Goal: Find specific fact: Find specific fact

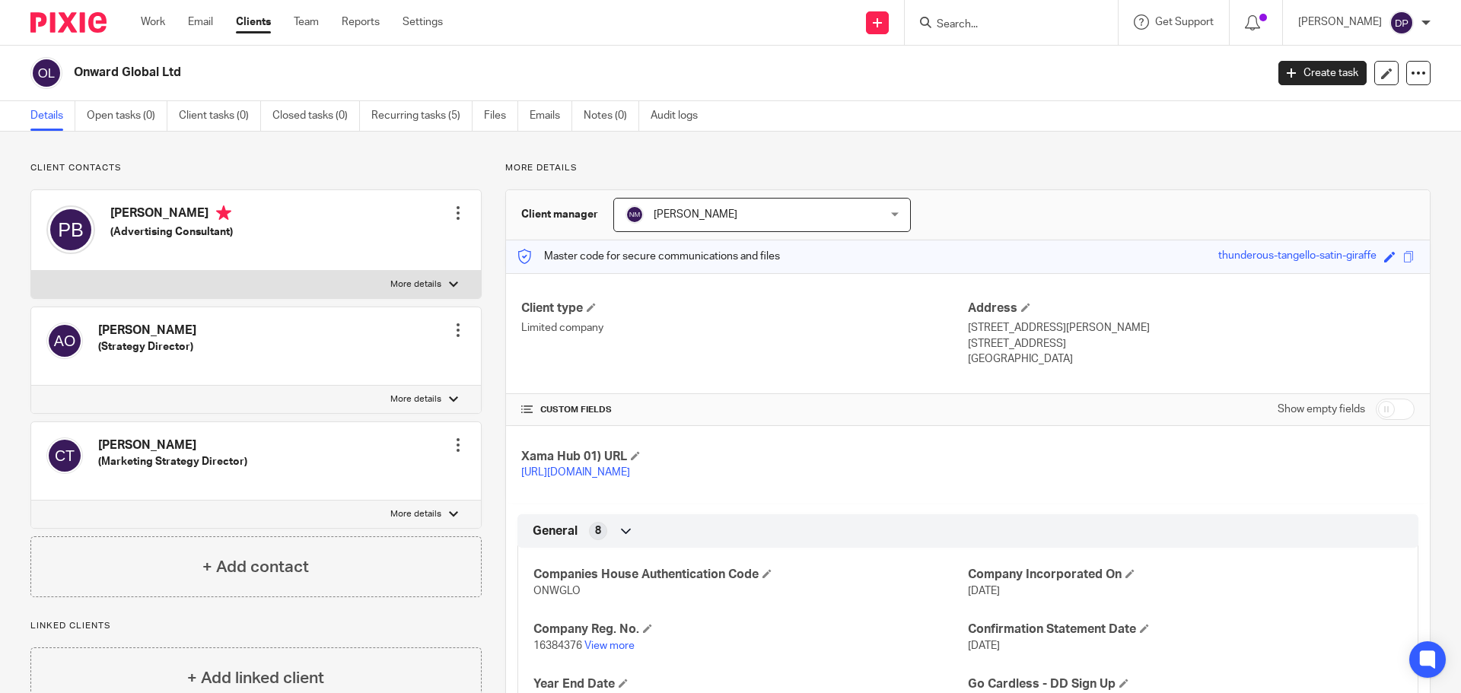
scroll to position [282, 0]
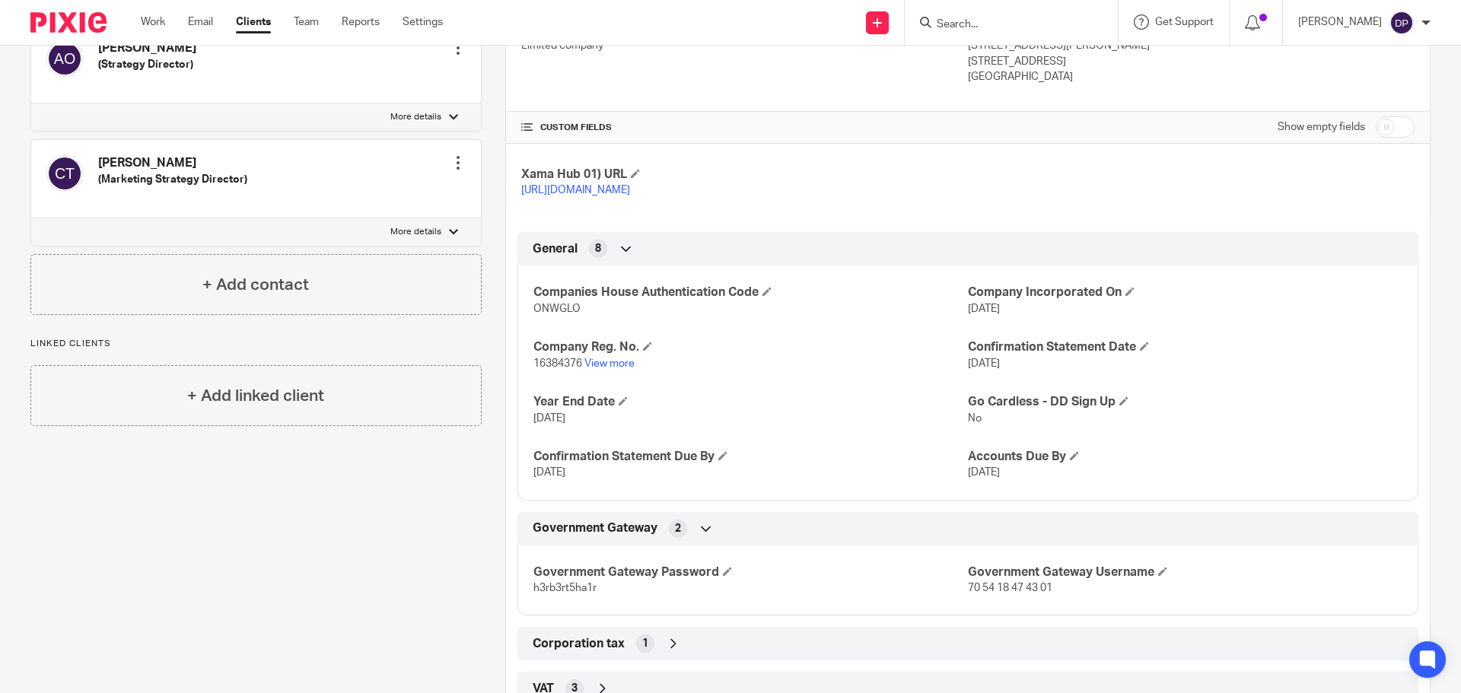
click at [1034, 20] on input "Search" at bounding box center [1003, 25] width 137 height 14
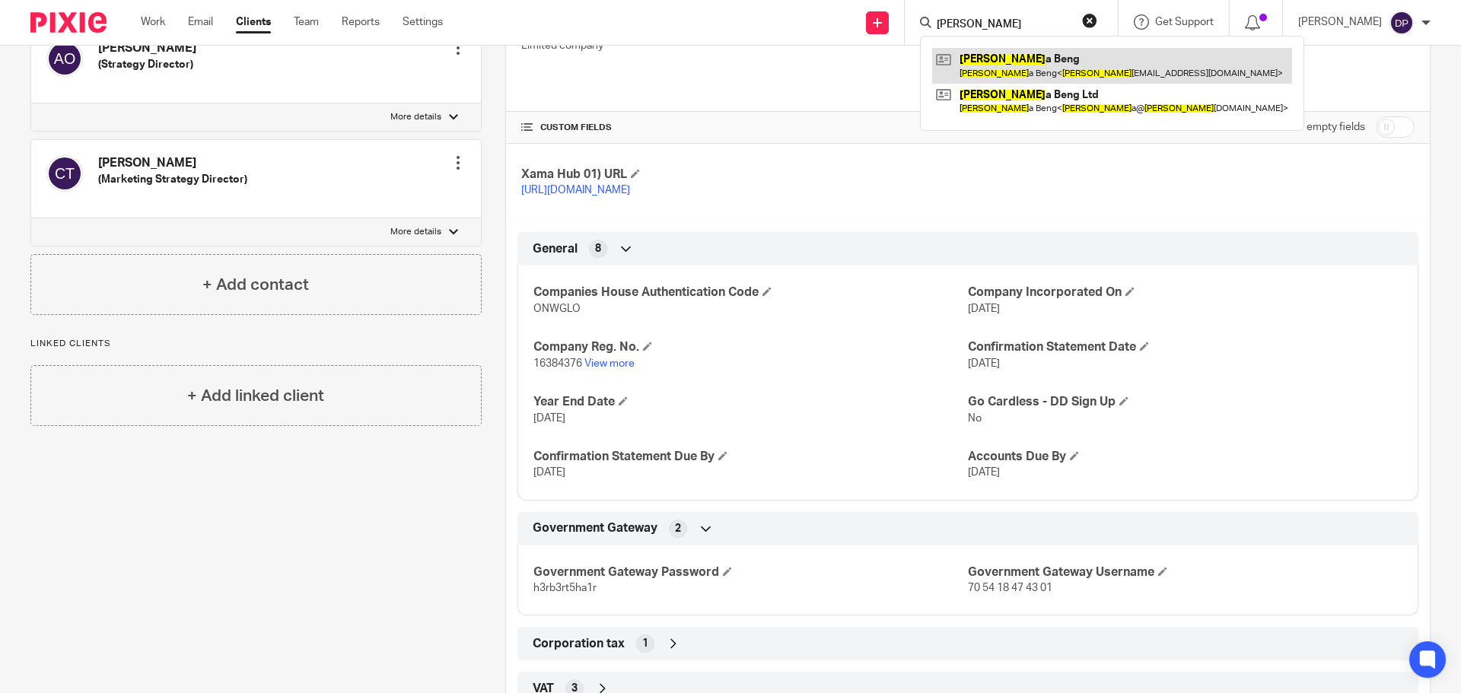
type input "pipp"
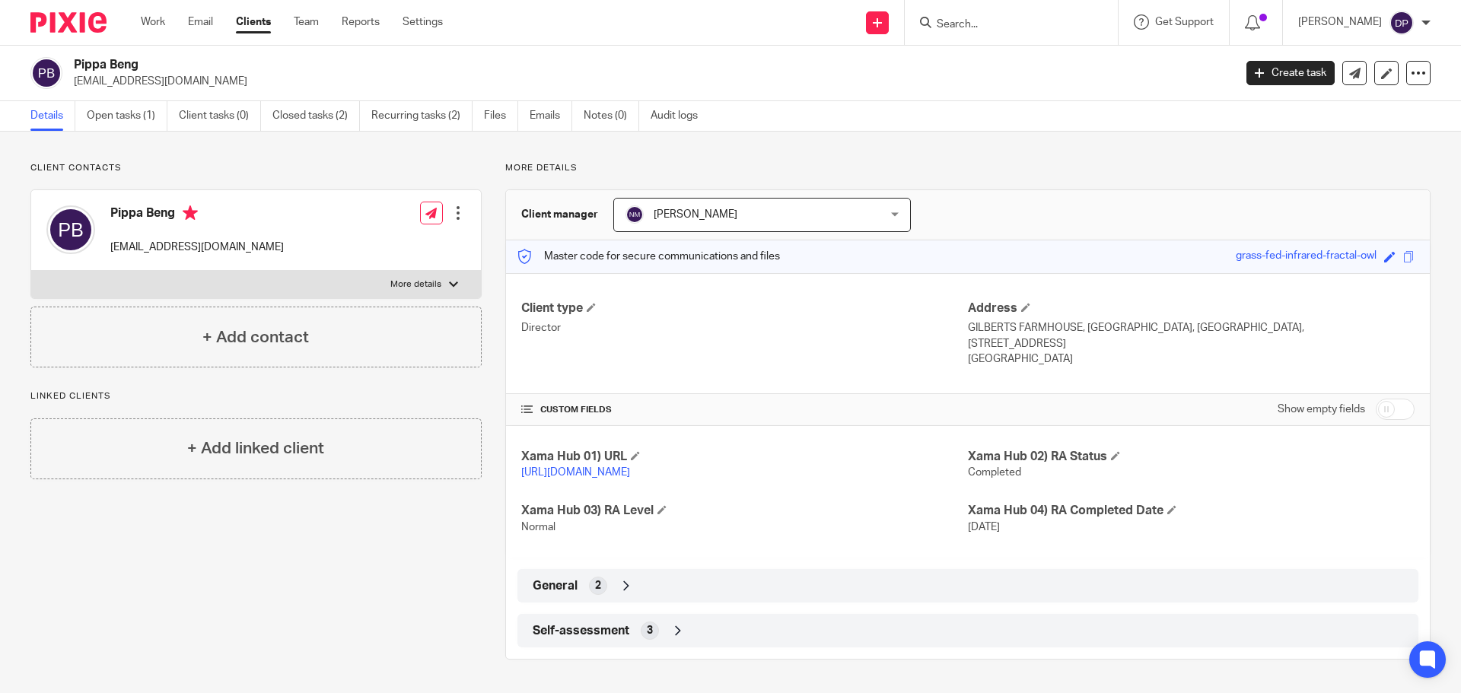
click at [608, 628] on span "Self-assessment" at bounding box center [581, 631] width 97 height 16
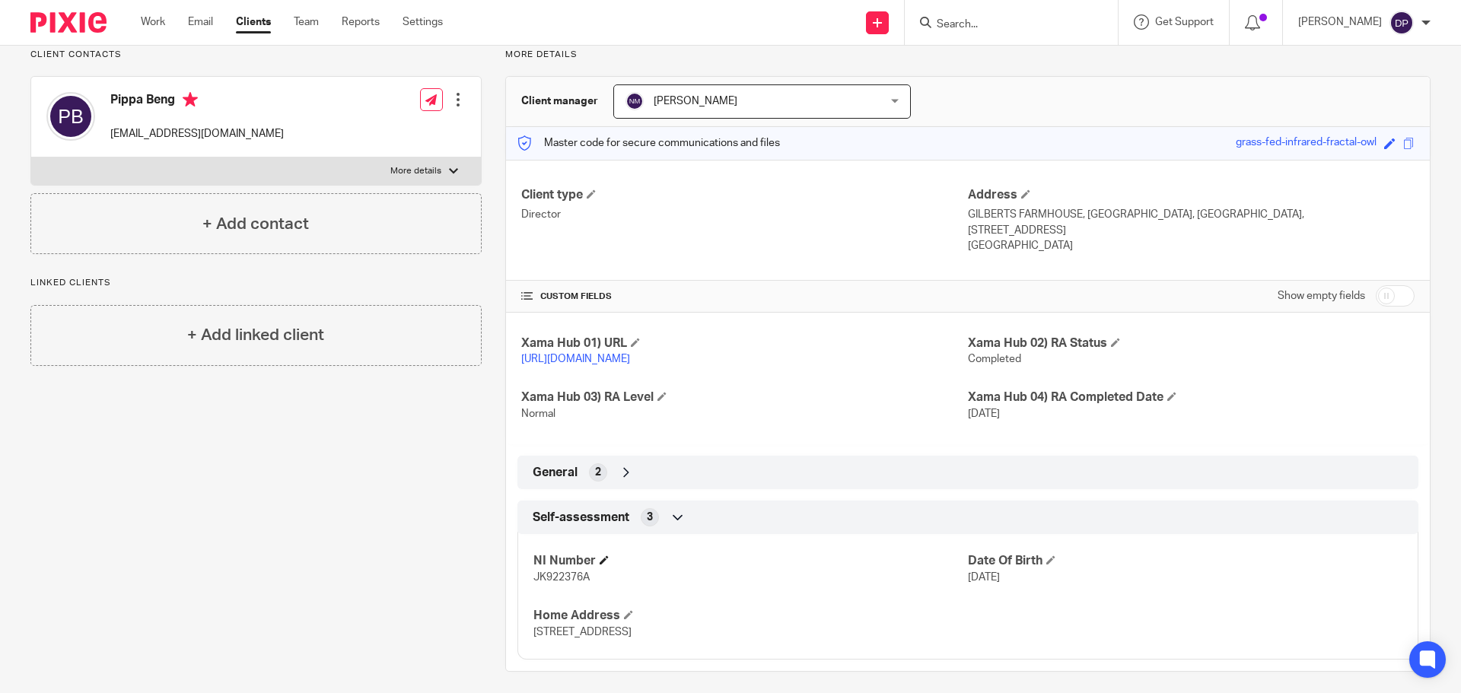
scroll to position [123, 0]
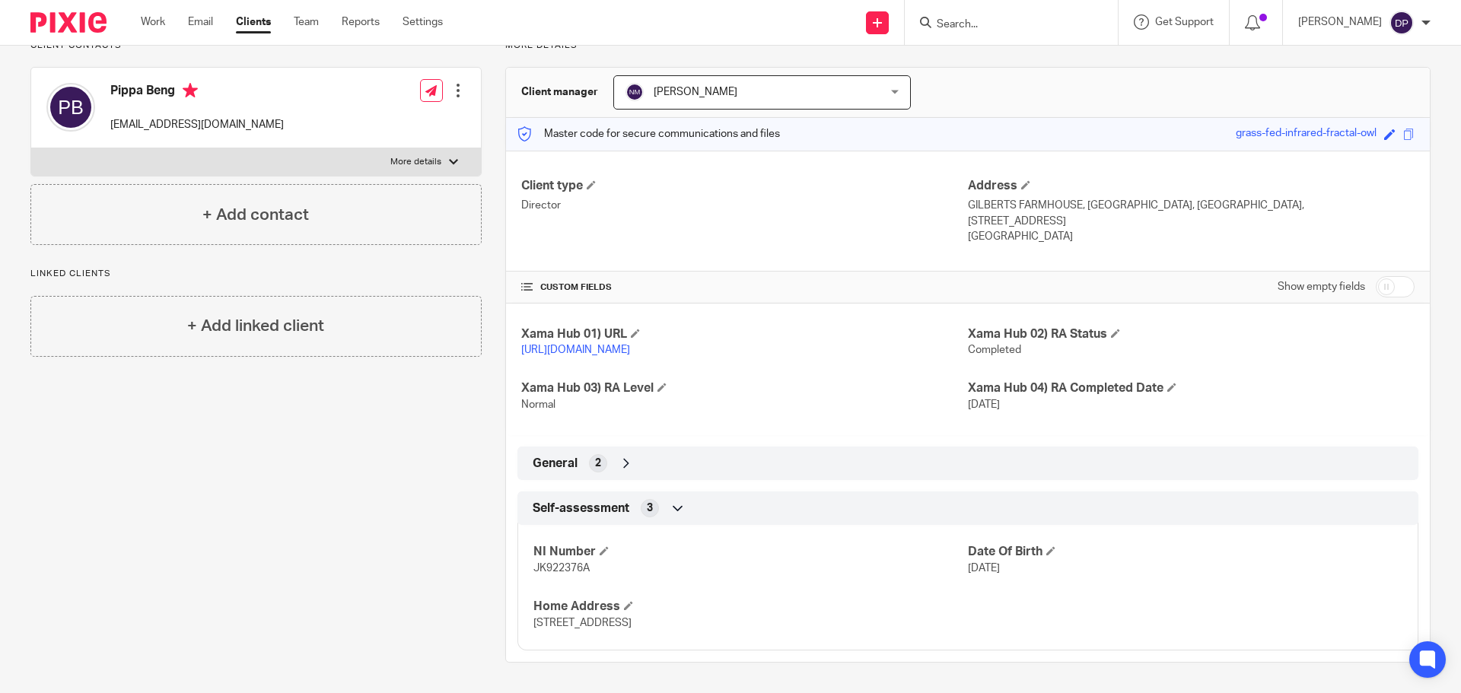
click at [571, 466] on span "General" at bounding box center [555, 464] width 45 height 16
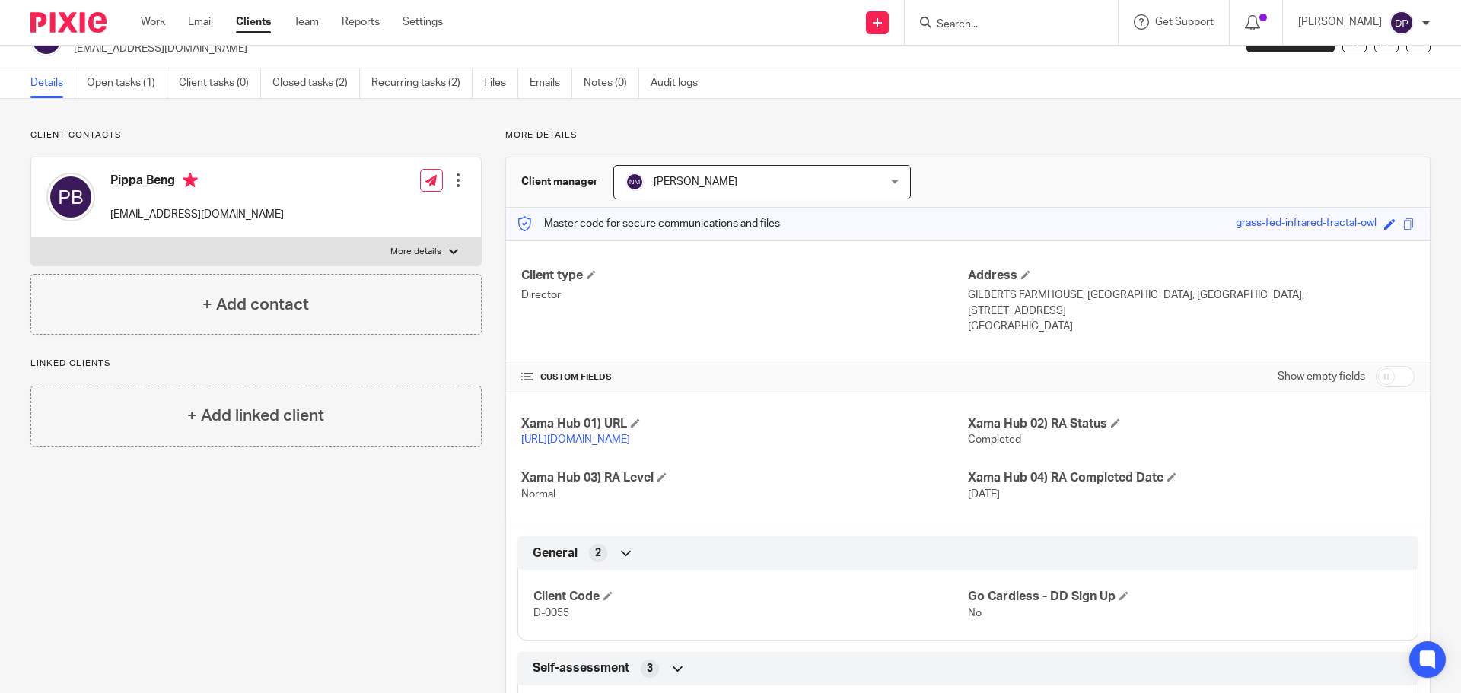
scroll to position [0, 0]
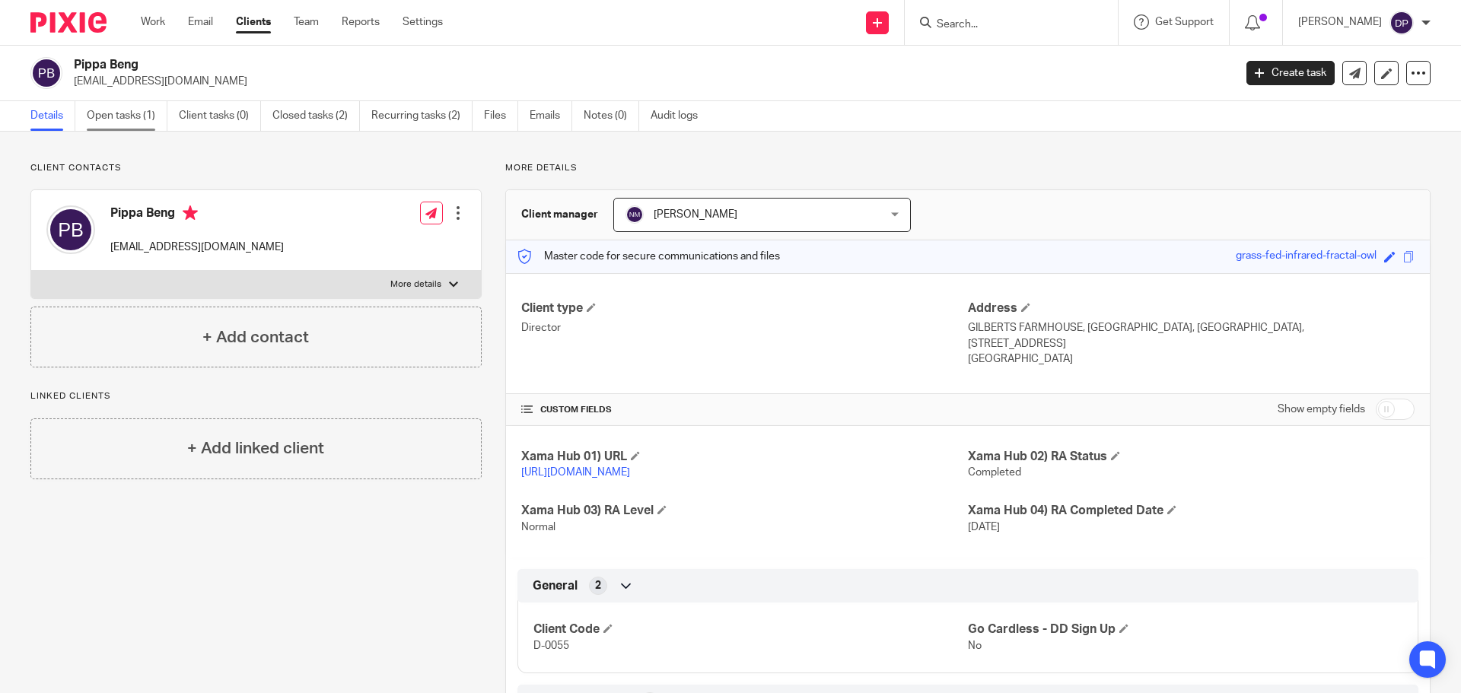
click at [121, 114] on link "Open tasks (1)" at bounding box center [127, 116] width 81 height 30
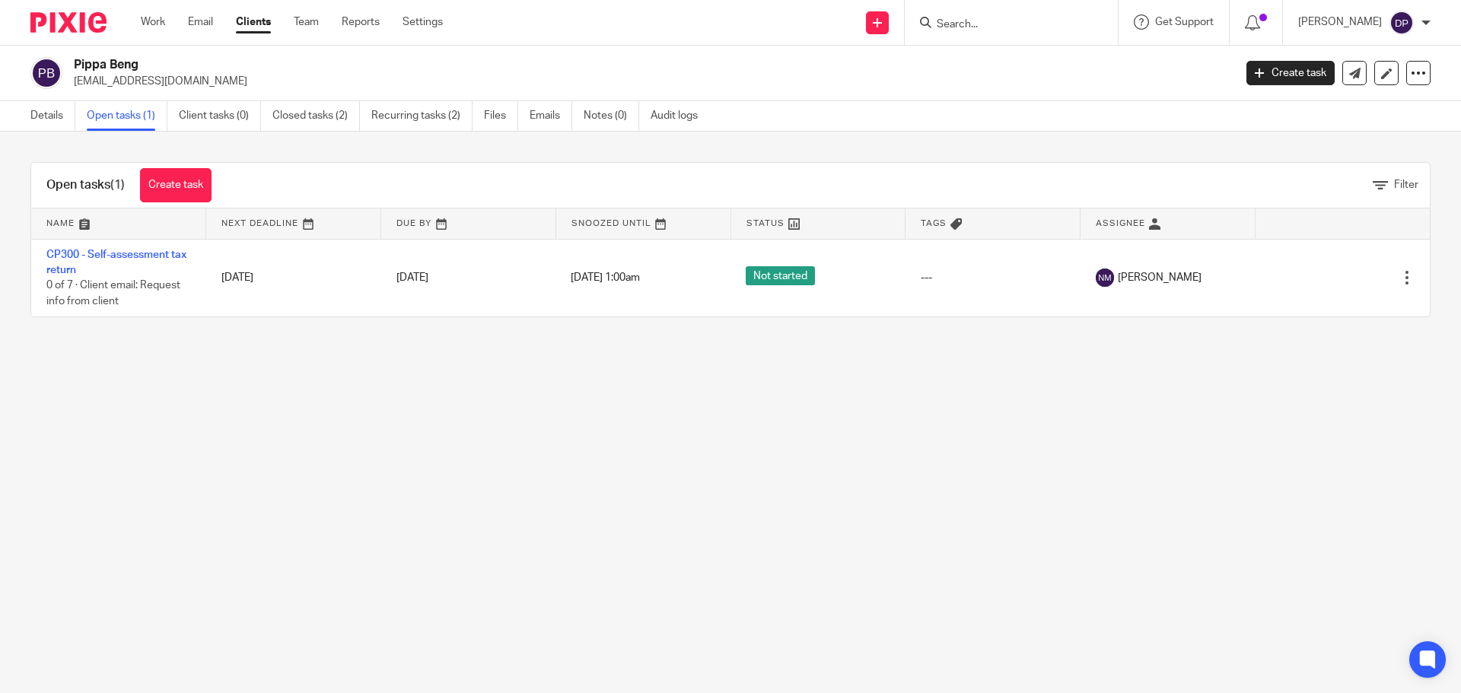
click at [1007, 25] on input "Search" at bounding box center [1003, 25] width 137 height 14
click at [62, 113] on link "Details" at bounding box center [52, 116] width 45 height 30
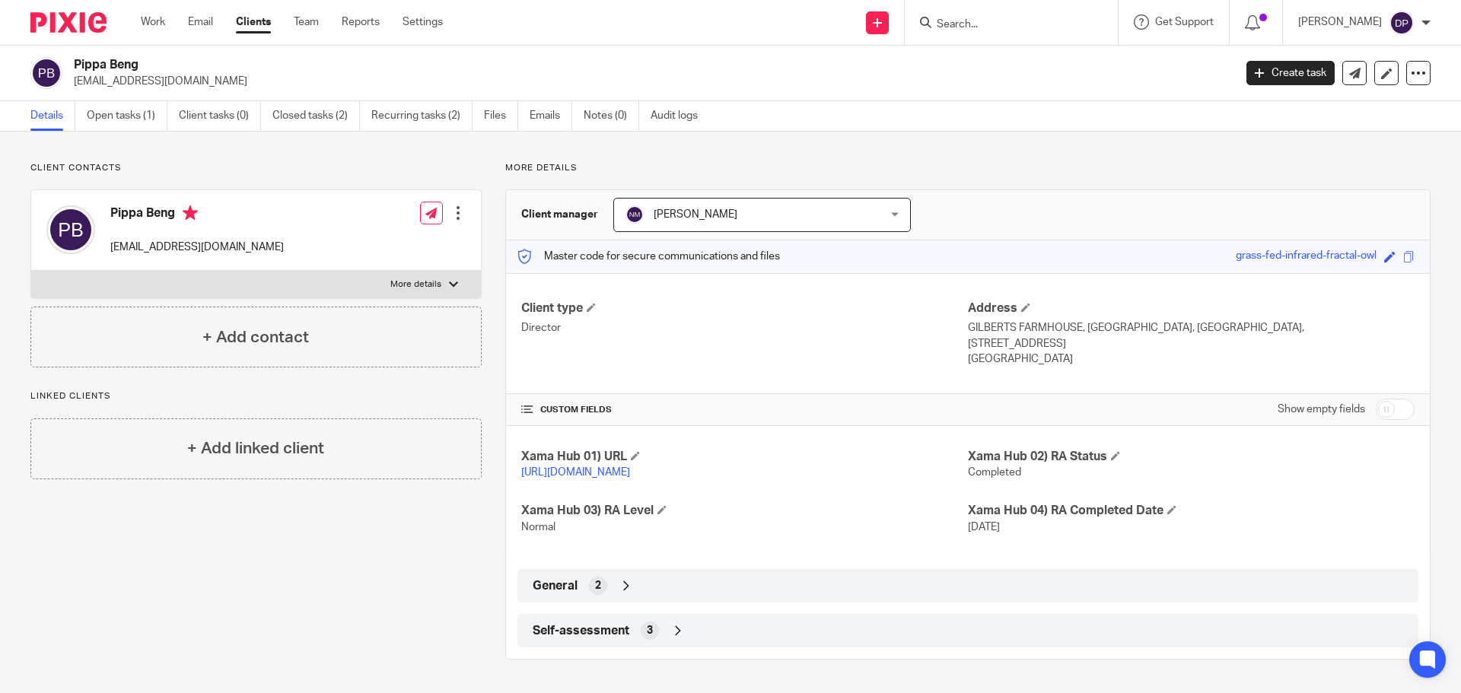
click at [1020, 37] on div at bounding box center [1011, 22] width 213 height 45
click at [1019, 26] on input "Search" at bounding box center [1003, 25] width 137 height 14
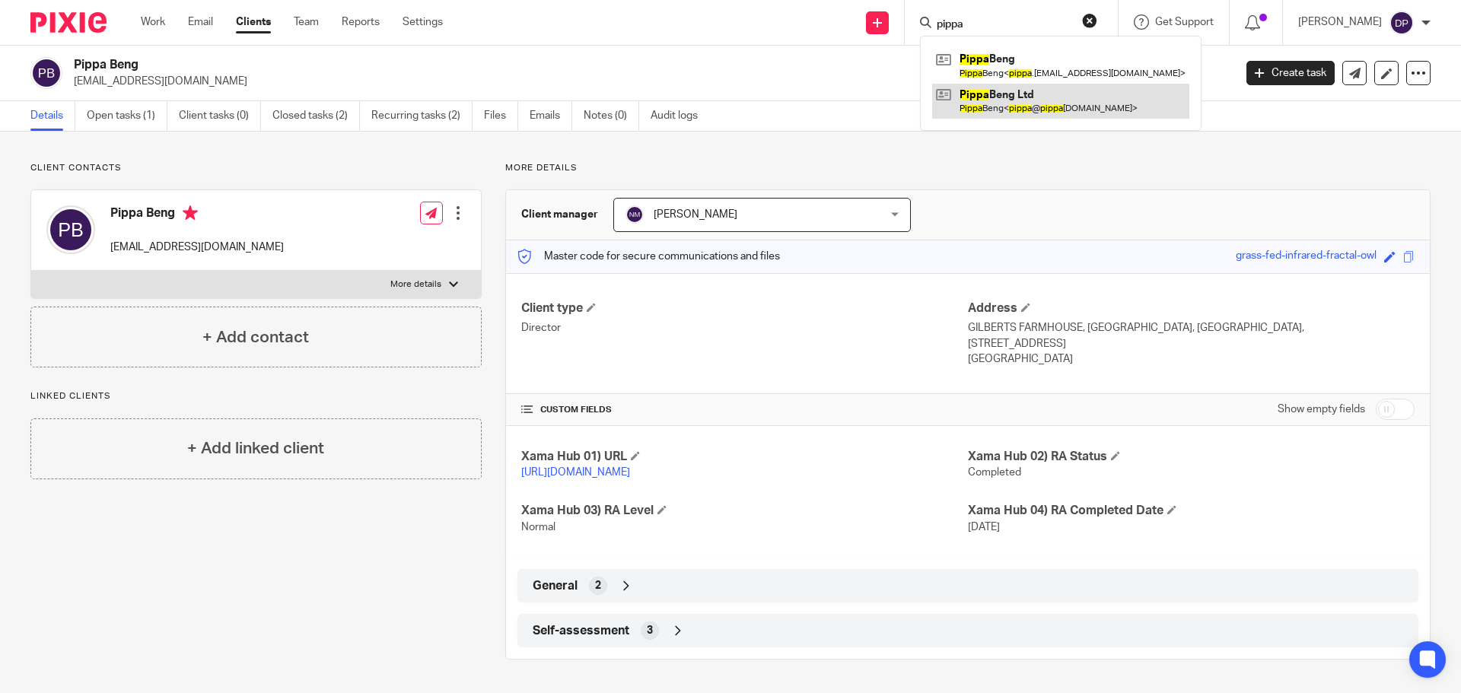
type input "pippa"
click at [1030, 103] on link at bounding box center [1060, 101] width 257 height 35
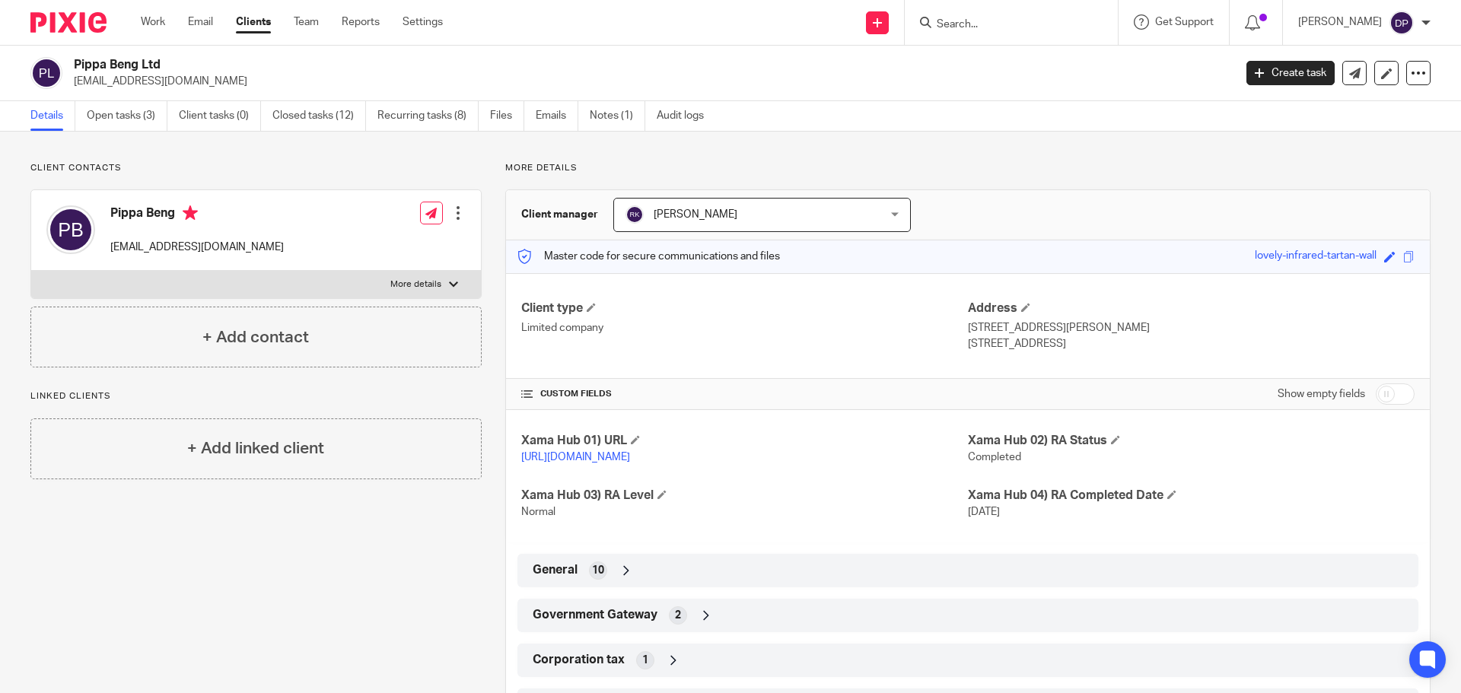
click at [777, 620] on div "Government Gateway 2" at bounding box center [968, 616] width 878 height 26
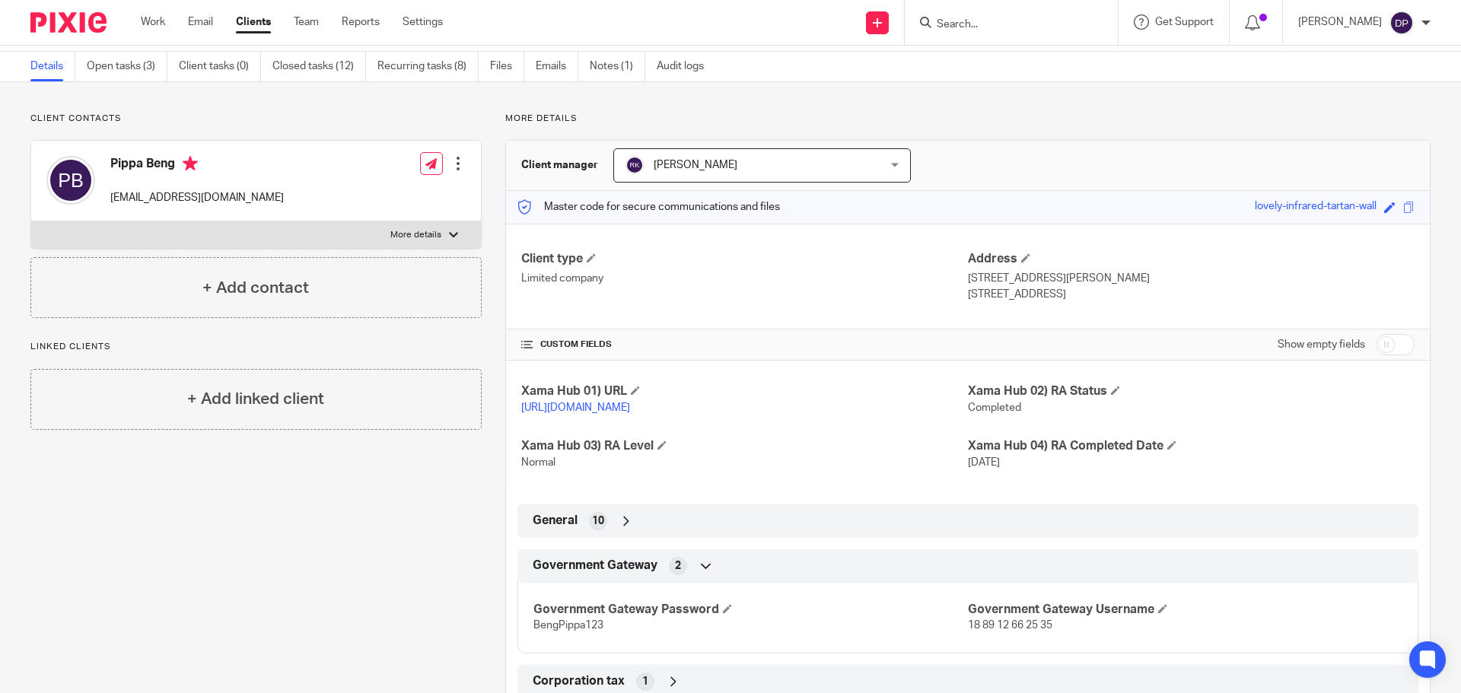
scroll to position [152, 0]
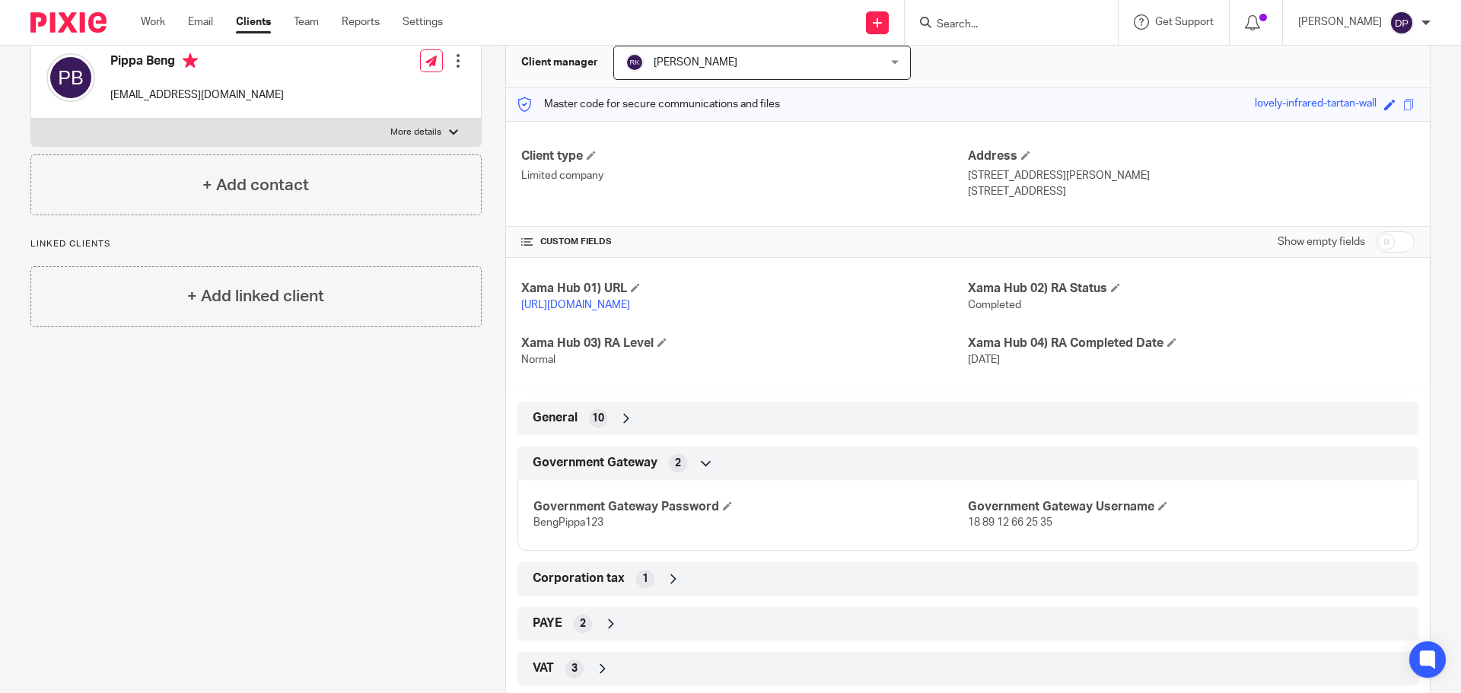
click at [1021, 517] on span "18 89 12 66 25 35" at bounding box center [1010, 522] width 84 height 11
click at [1017, 521] on span "18 89 12 66 25 35" at bounding box center [1010, 522] width 84 height 11
copy p "18 89 12 66 25 35"
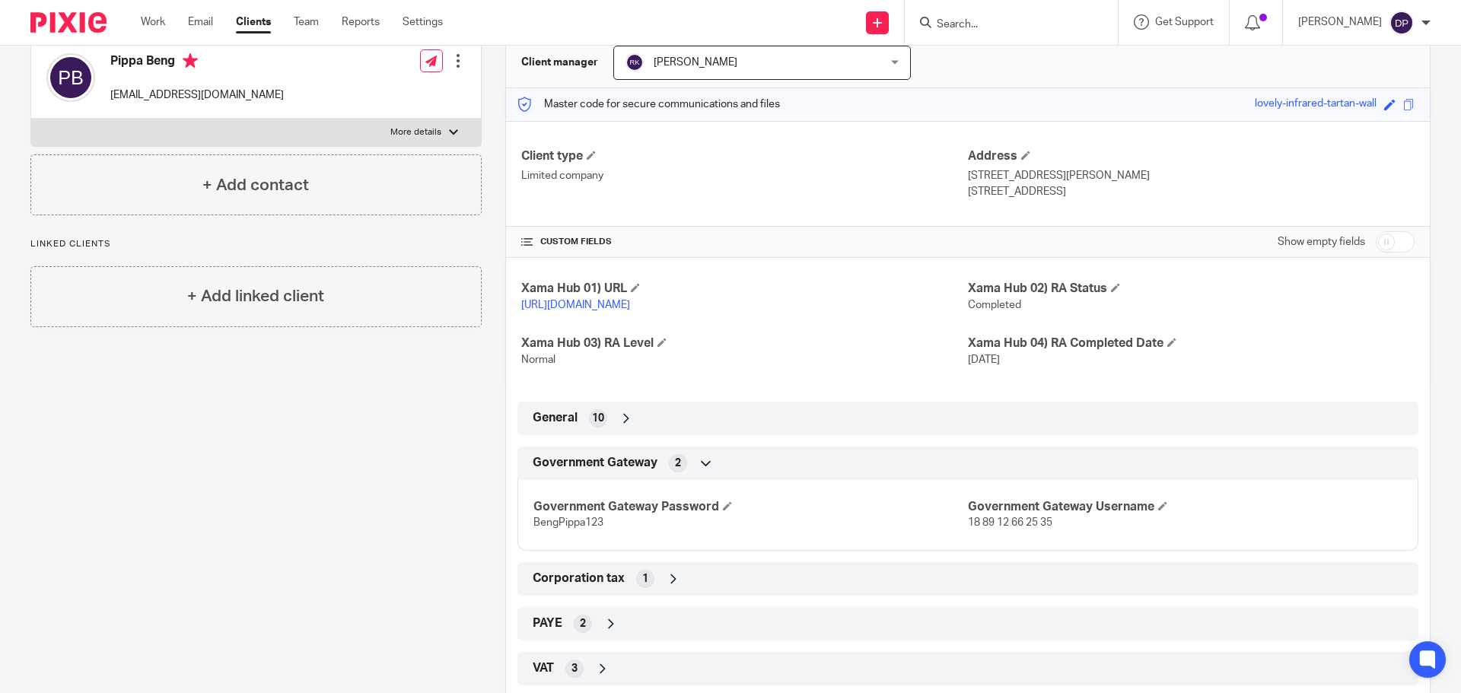
click at [570, 520] on span "BengPippa123" at bounding box center [568, 522] width 70 height 11
copy span "BengPippa123"
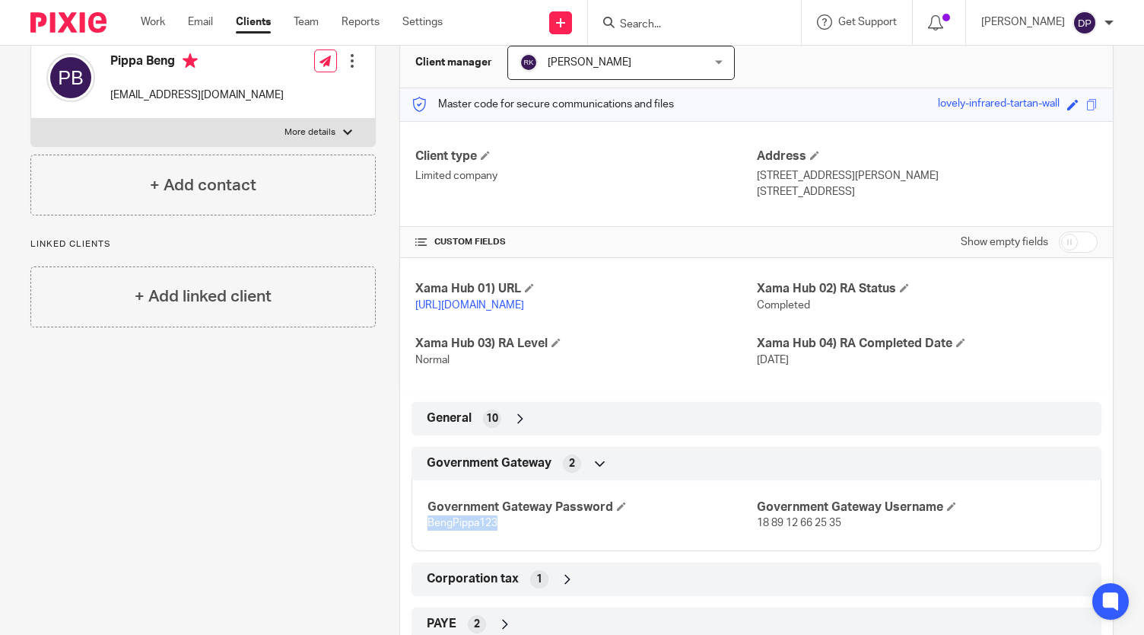
scroll to position [304, 0]
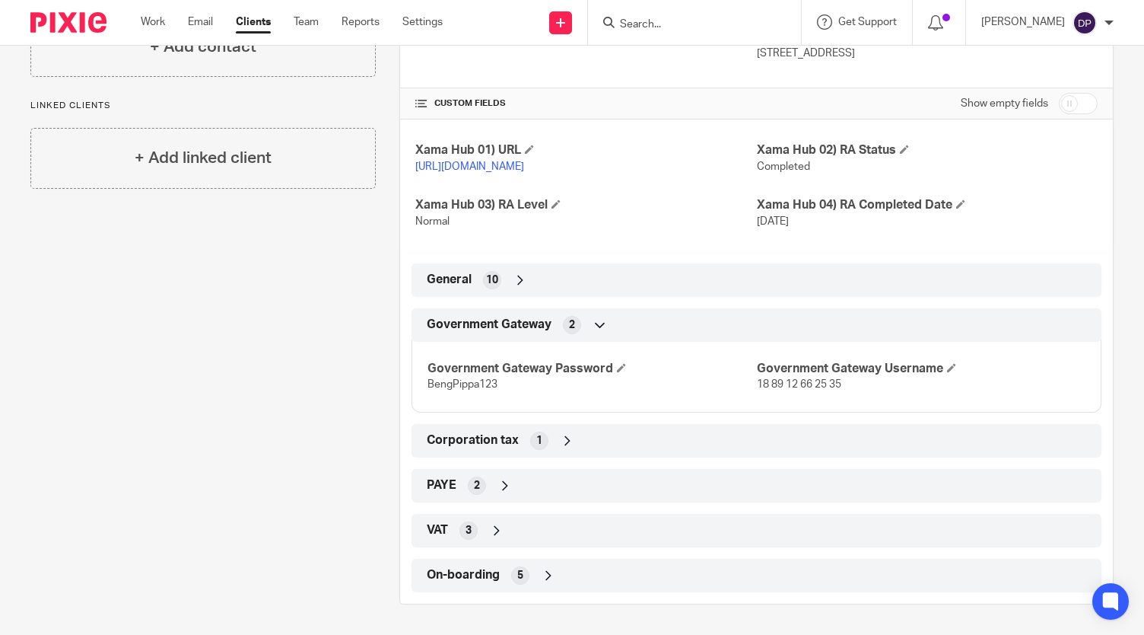
click at [515, 482] on div "PAYE 2" at bounding box center [756, 486] width 667 height 26
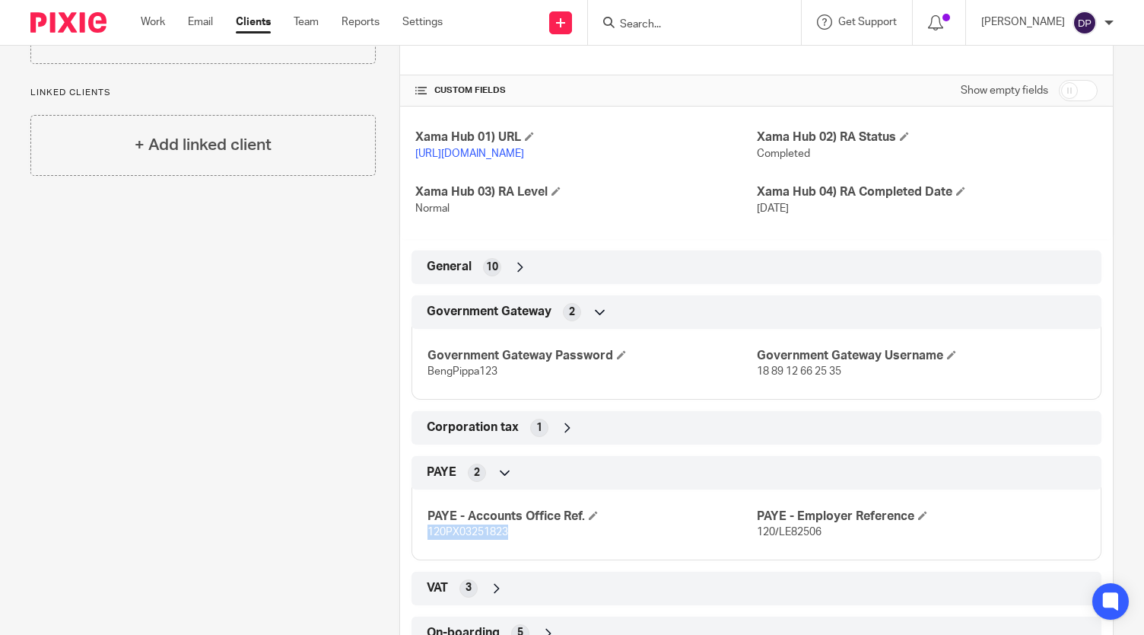
drag, startPoint x: 510, startPoint y: 545, endPoint x: 425, endPoint y: 550, distance: 84.6
click at [428, 540] on p "120PX03251823" at bounding box center [592, 531] width 329 height 15
copy span "120PX03251823"
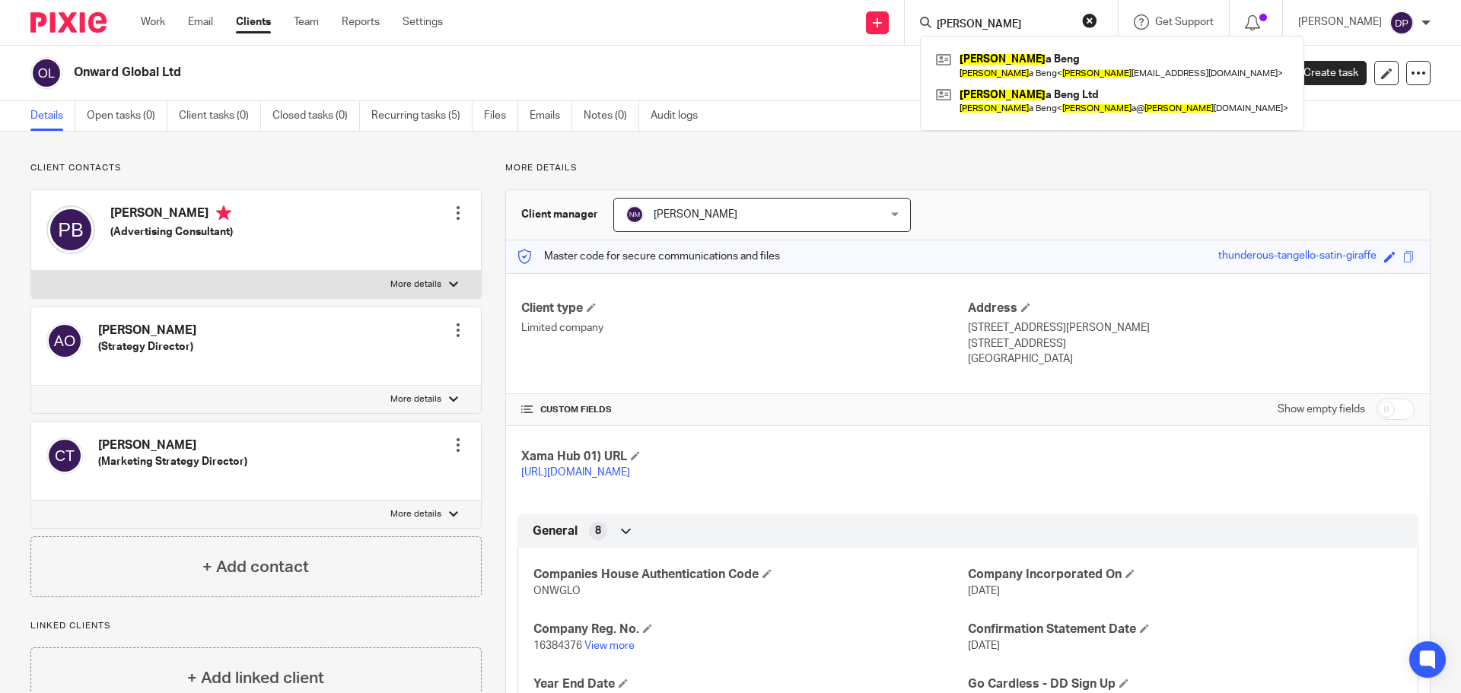
scroll to position [282, 0]
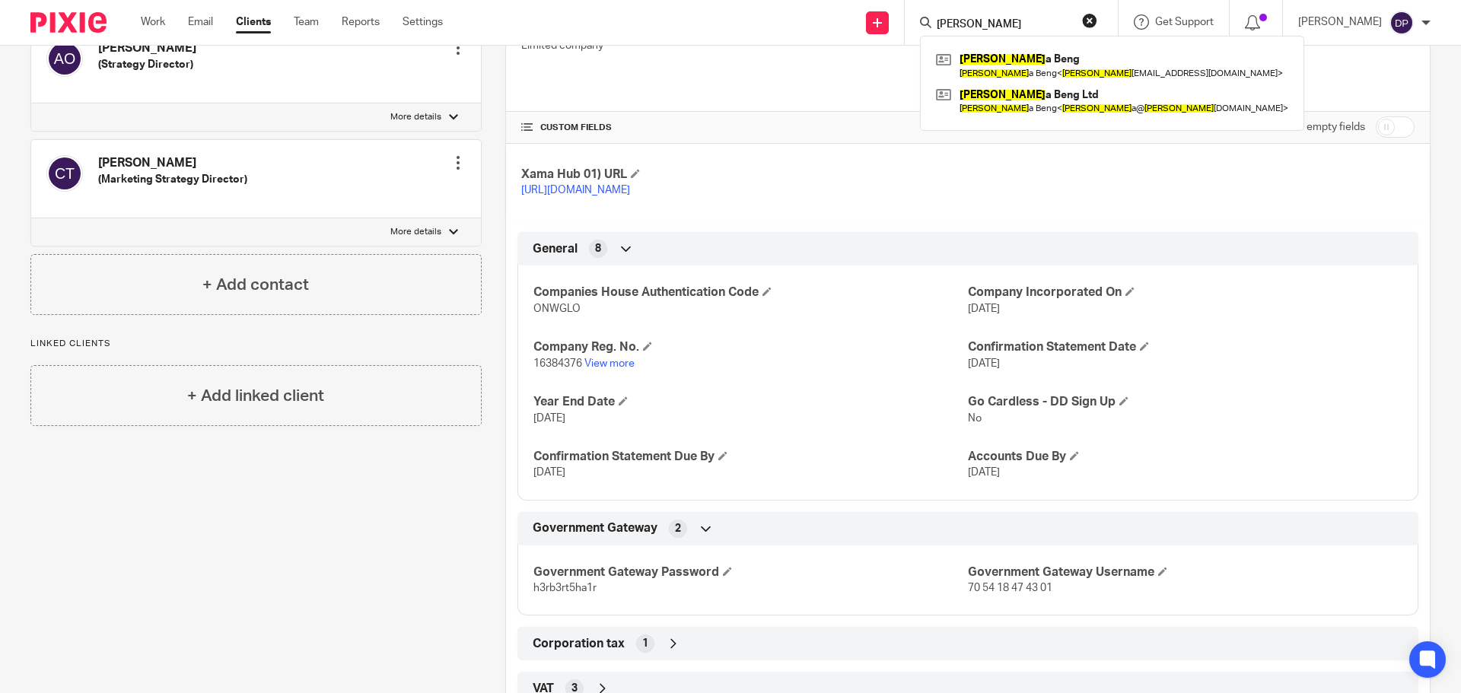
click at [992, 243] on div "Client type Limited company Address [STREET_ADDRESS][PERSON_NAME] [STREET_ADDRE…" at bounding box center [968, 348] width 924 height 715
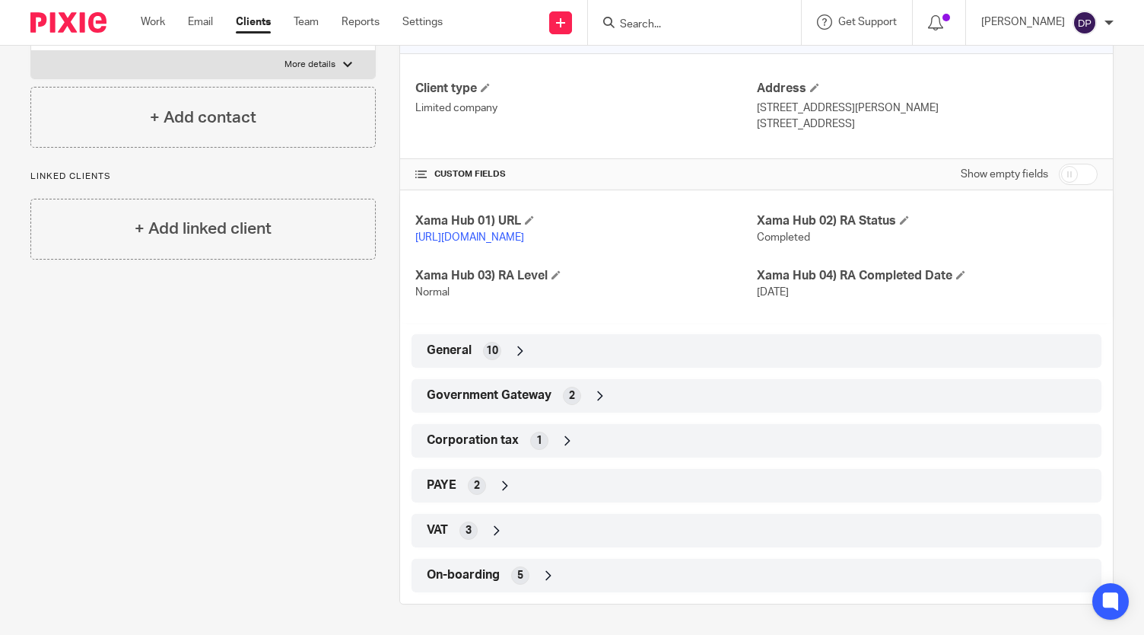
scroll to position [228, 0]
click at [575, 497] on div "PAYE 2" at bounding box center [756, 486] width 667 height 26
